Goal: Information Seeking & Learning: Learn about a topic

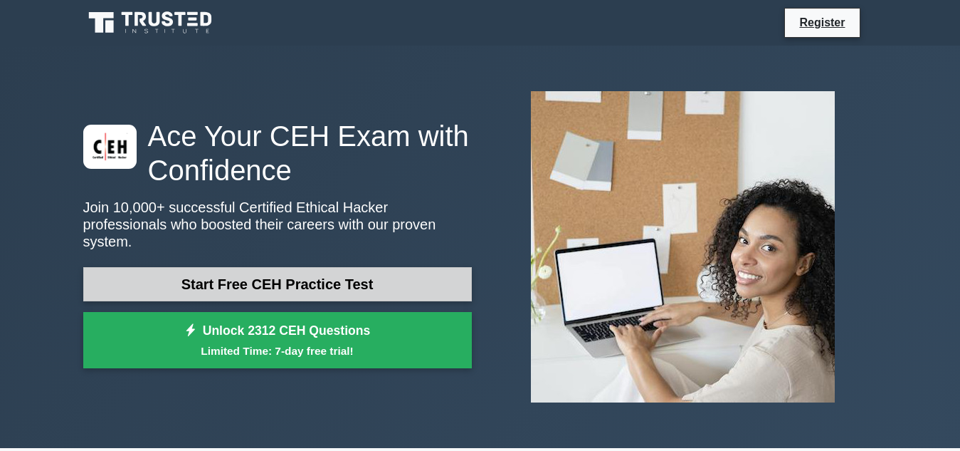
click at [244, 270] on link "Start Free CEH Practice Test" at bounding box center [277, 284] width 389 height 34
